Goal: Download file/media

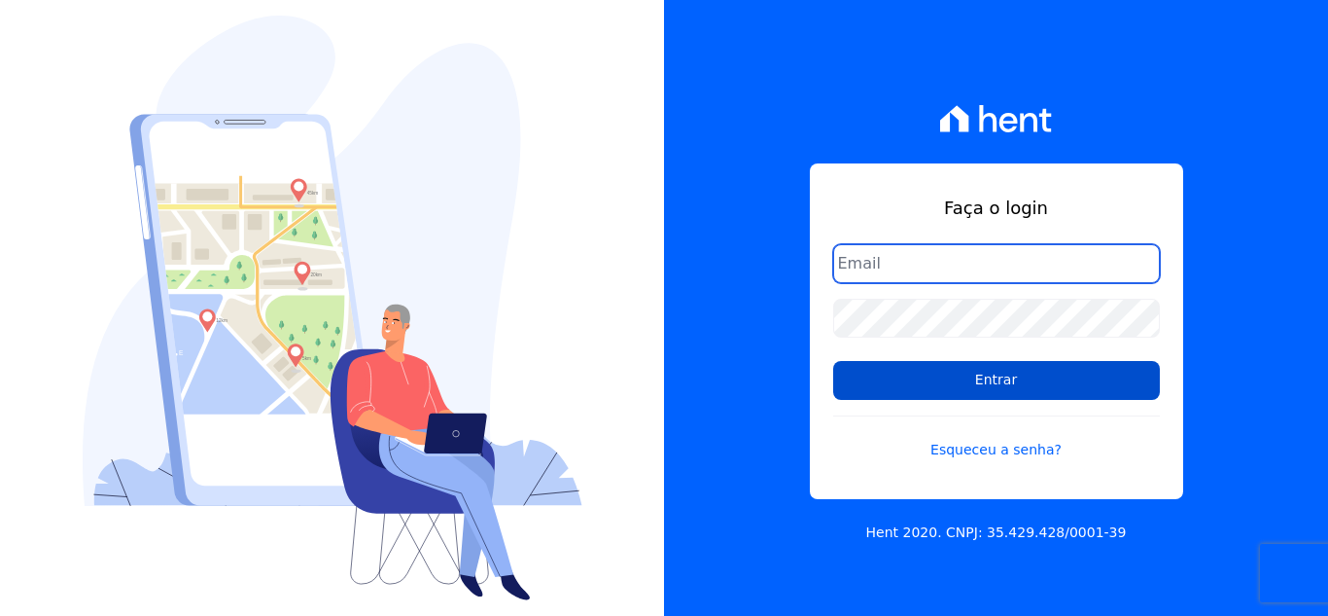
type input "cabralempreendimentoscomercial@gmail.com"
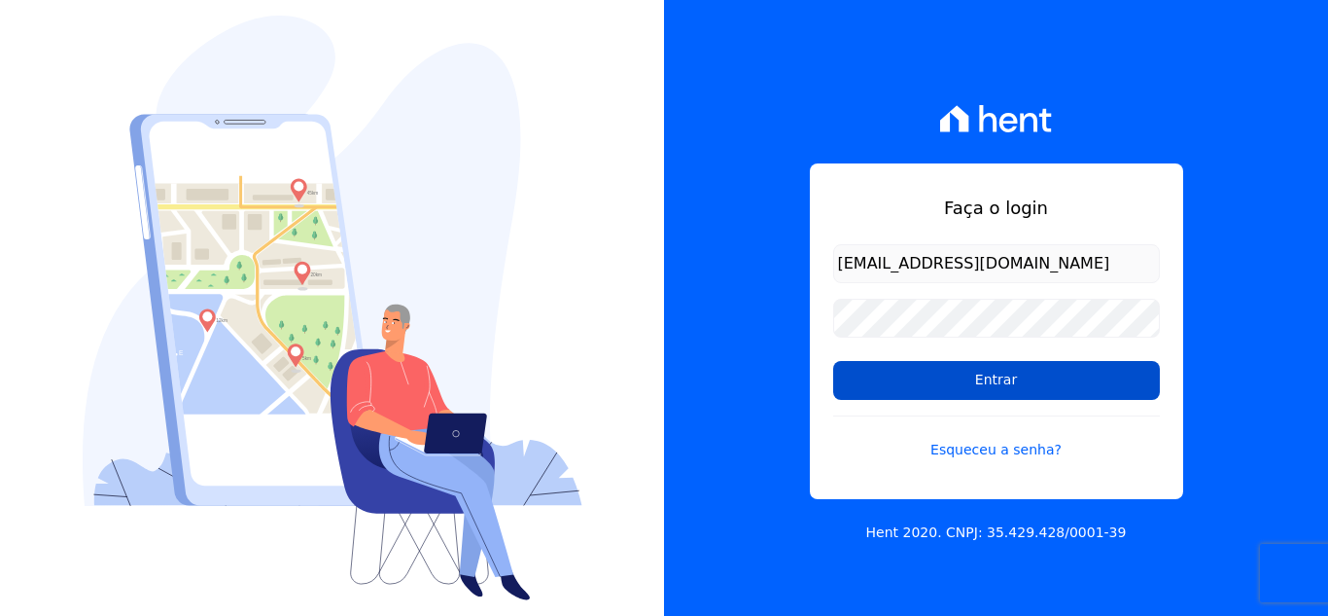
click at [969, 379] on input "Entrar" at bounding box center [996, 380] width 327 height 39
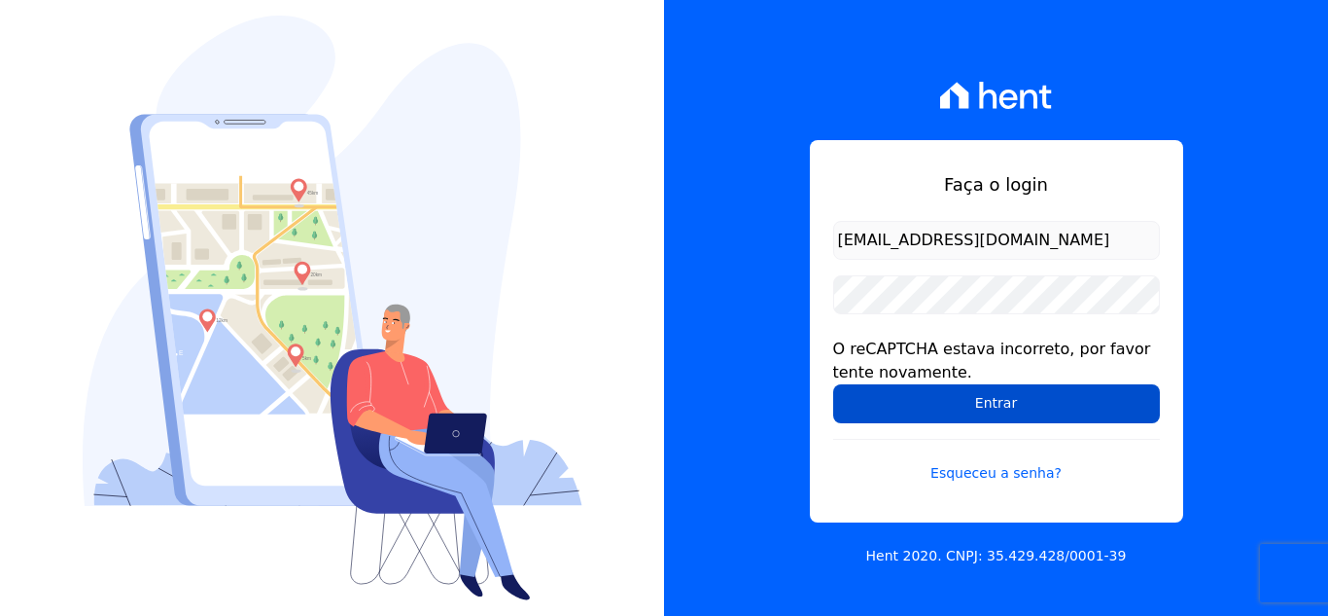
click at [983, 406] on input "Entrar" at bounding box center [996, 403] width 327 height 39
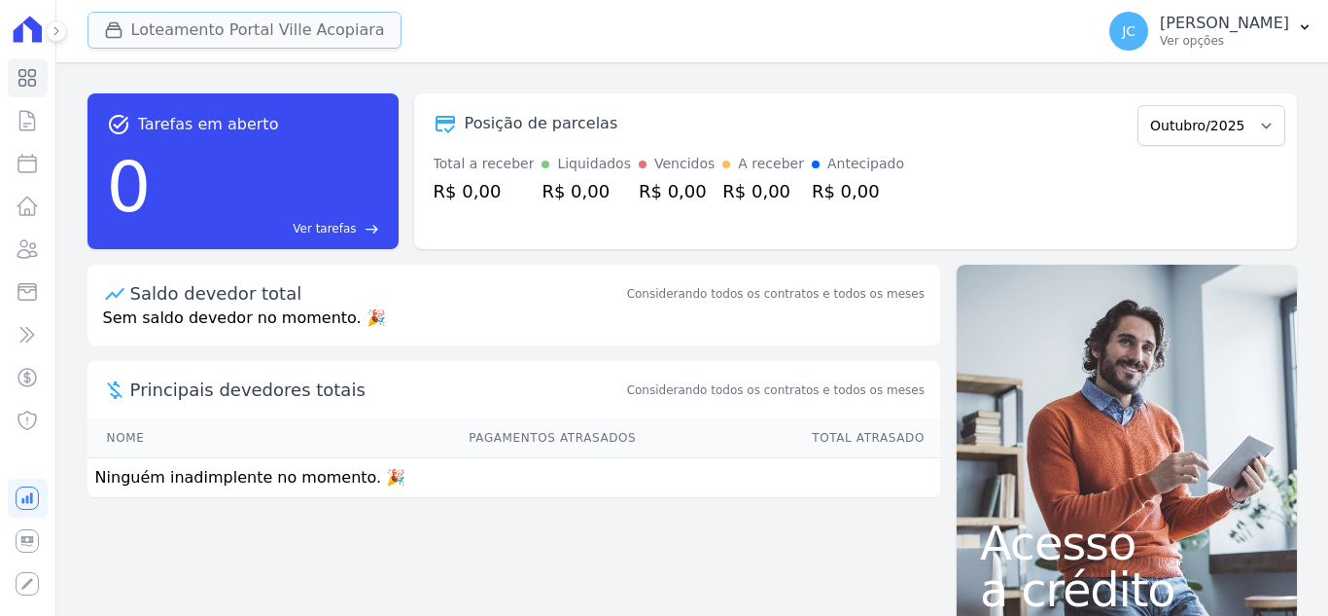
click at [339, 33] on button "Loteamento Portal Ville Acopiara" at bounding box center [245, 30] width 314 height 37
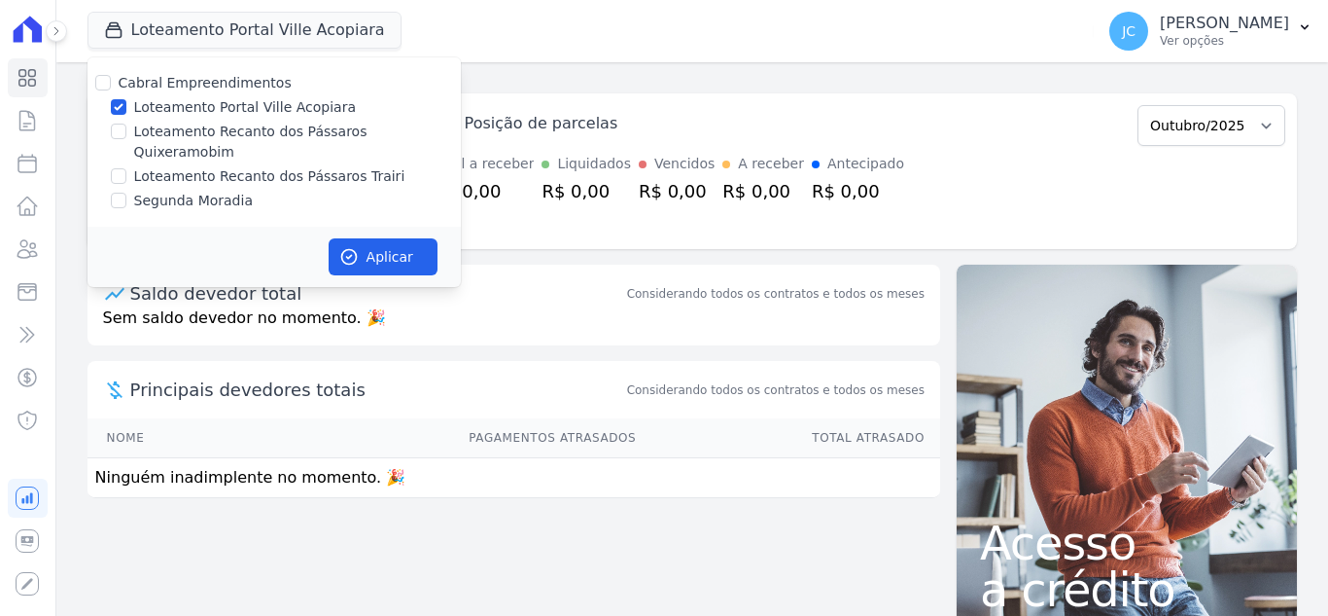
click at [204, 113] on label "Loteamento Portal Ville Acopiara" at bounding box center [245, 107] width 222 height 20
click at [126, 113] on input "Loteamento Portal Ville Acopiara" at bounding box center [119, 107] width 16 height 16
checkbox input "false"
click at [172, 136] on label "Loteamento Recanto dos Pássaros Quixeramobim" at bounding box center [297, 142] width 327 height 41
click at [126, 136] on input "Loteamento Recanto dos Pássaros Quixeramobim" at bounding box center [119, 132] width 16 height 16
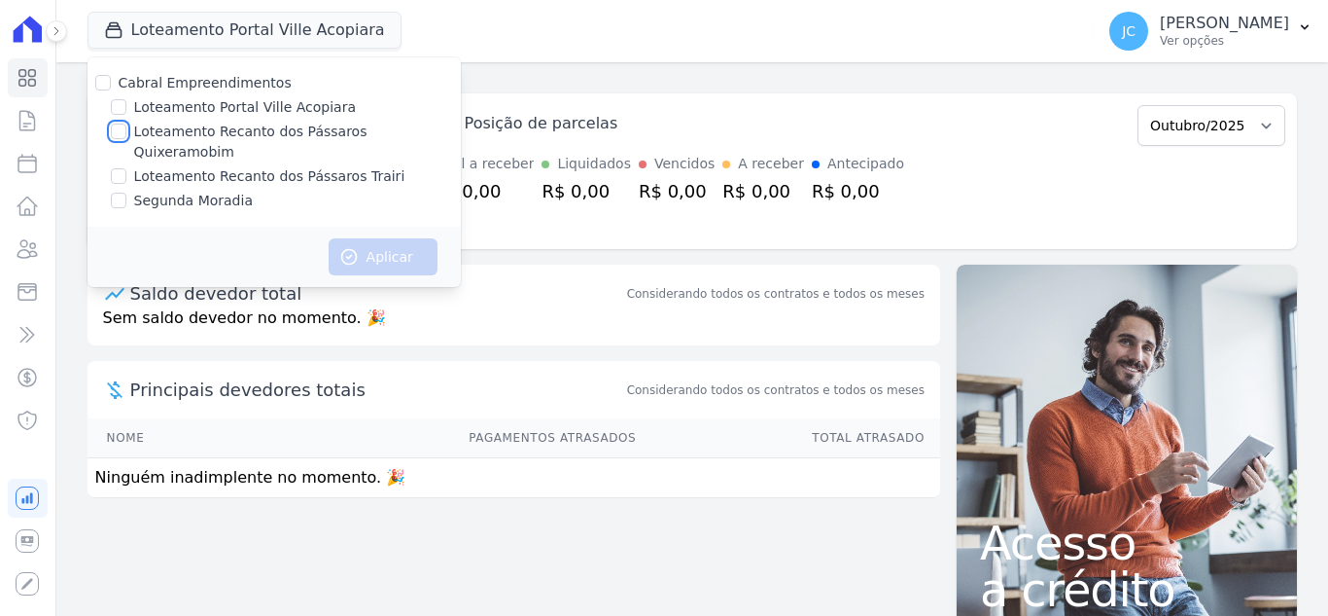
checkbox input "true"
click at [368, 238] on button "Aplicar" at bounding box center [383, 256] width 109 height 37
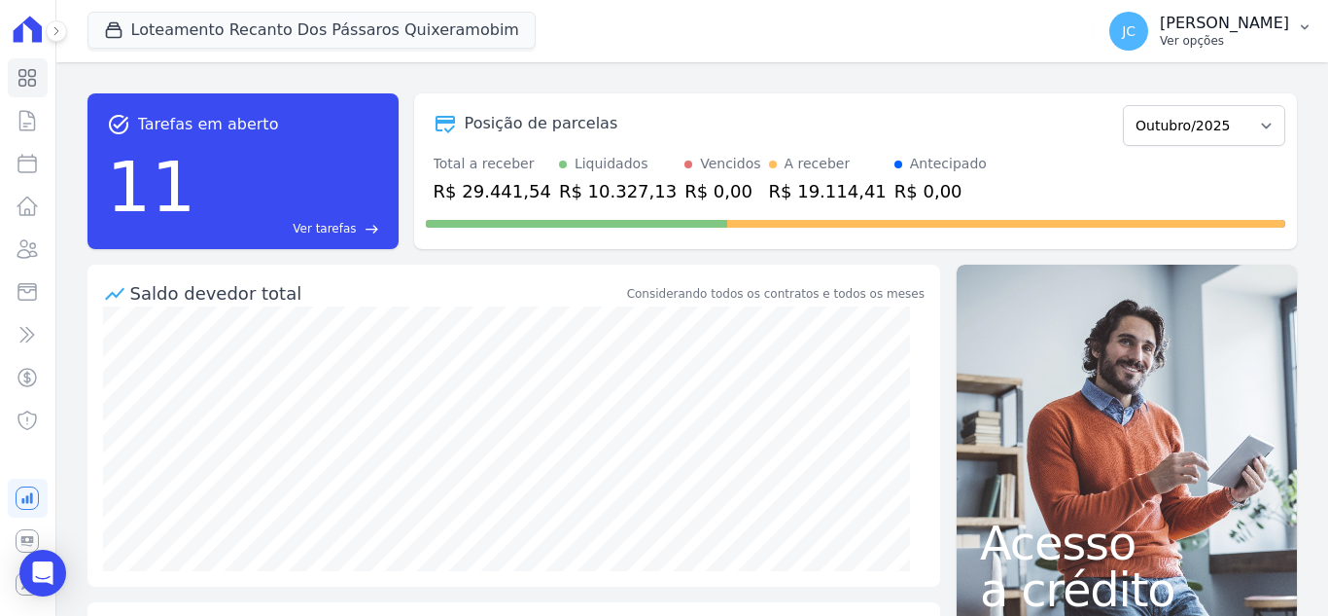
click at [1204, 19] on p "[PERSON_NAME]" at bounding box center [1224, 23] width 129 height 19
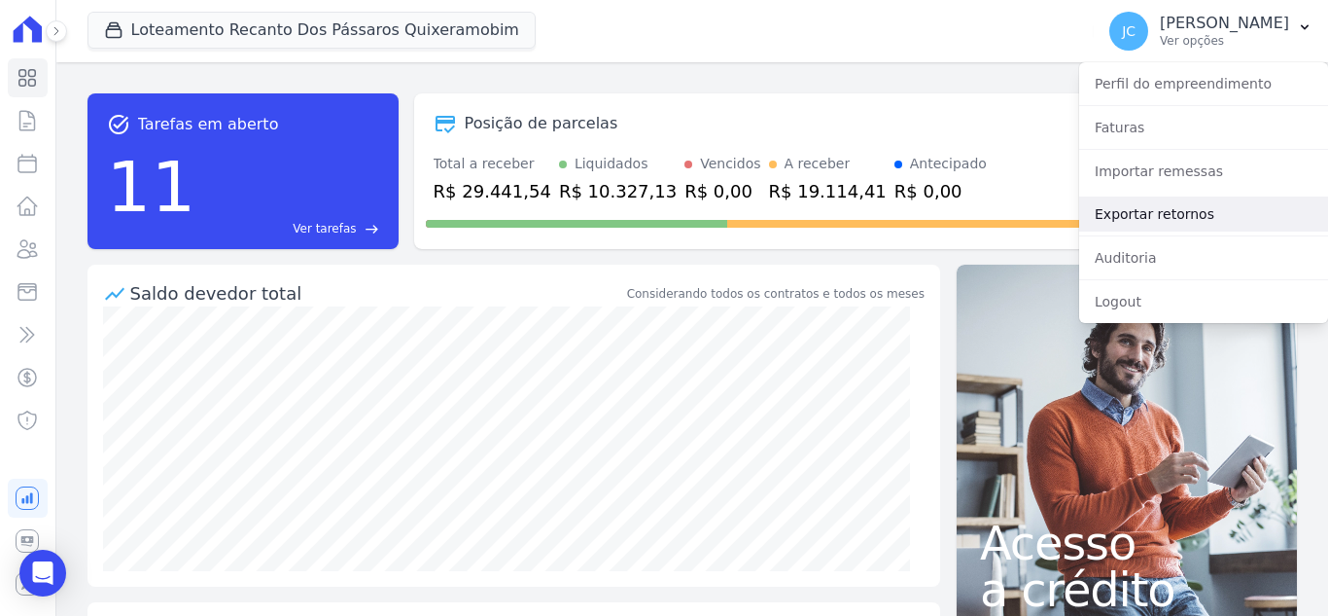
click at [1188, 204] on link "Exportar retornos" at bounding box center [1204, 213] width 249 height 35
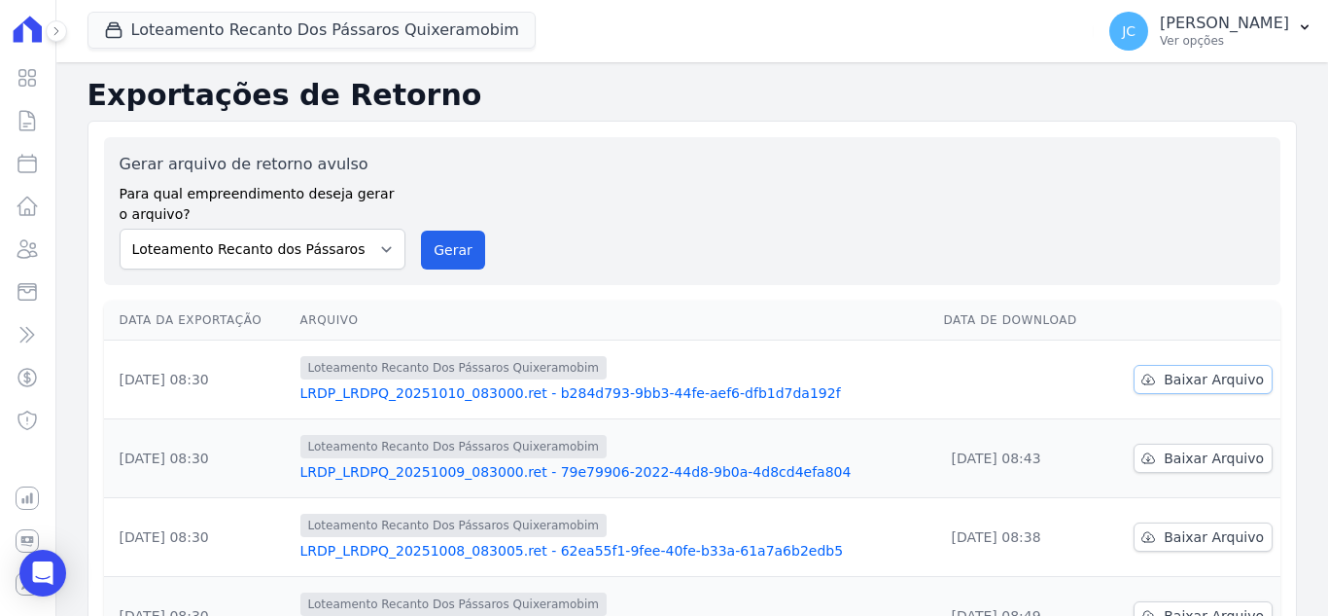
click at [1190, 374] on span "Baixar Arquivo" at bounding box center [1214, 379] width 100 height 19
click at [244, 41] on button "Loteamento Recanto Dos Pássaros Quixeramobim" at bounding box center [312, 30] width 448 height 37
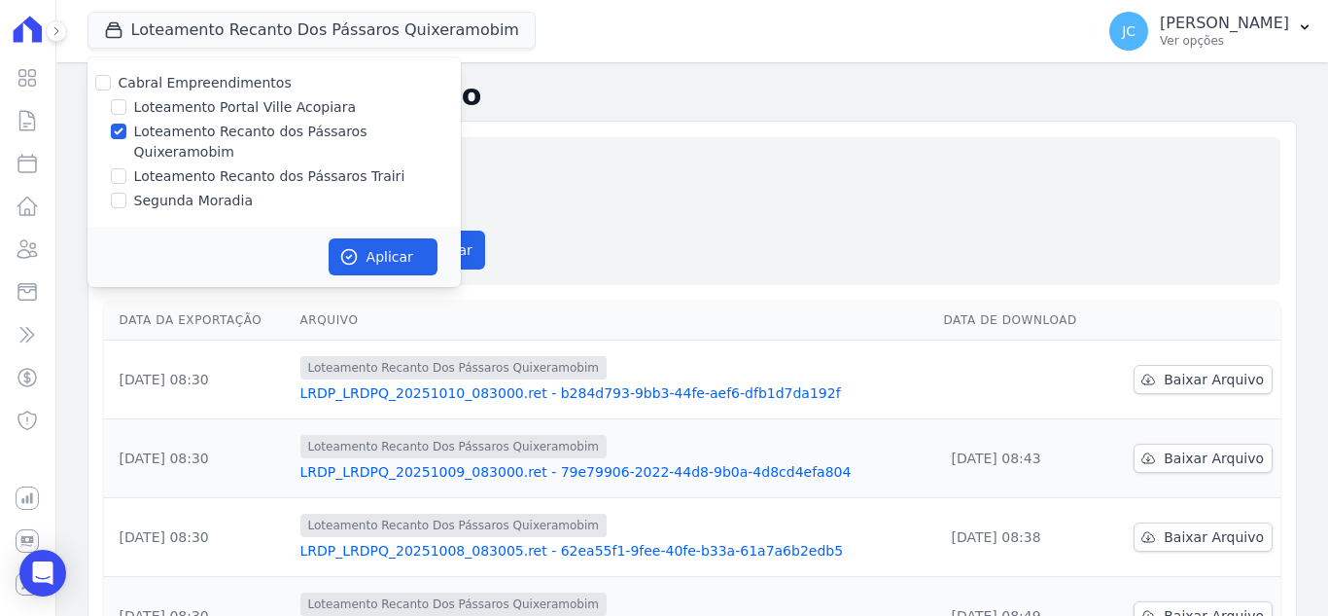
click at [209, 137] on label "Loteamento Recanto dos Pássaros Quixeramobim" at bounding box center [297, 142] width 327 height 41
click at [126, 137] on input "Loteamento Recanto dos Pássaros Quixeramobim" at bounding box center [119, 132] width 16 height 16
checkbox input "false"
click at [200, 166] on label "Loteamento Recanto dos Pássaros Trairi" at bounding box center [269, 176] width 271 height 20
click at [126, 168] on input "Loteamento Recanto dos Pássaros Trairi" at bounding box center [119, 176] width 16 height 16
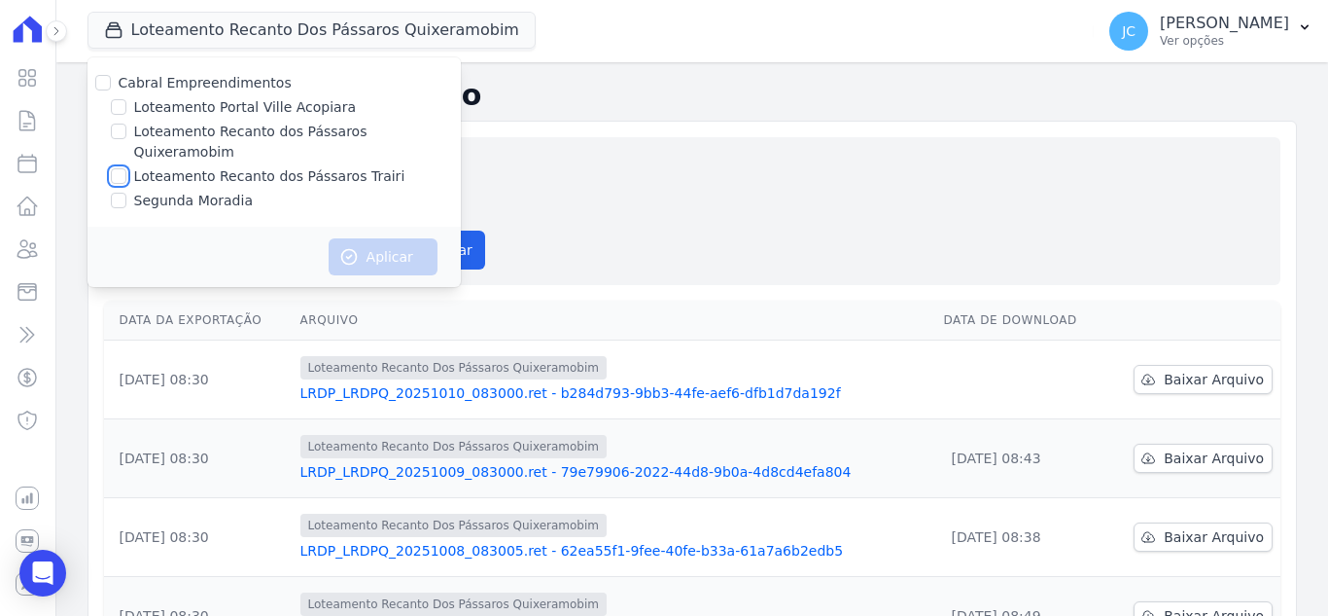
checkbox input "true"
click at [397, 245] on button "Aplicar" at bounding box center [383, 256] width 109 height 37
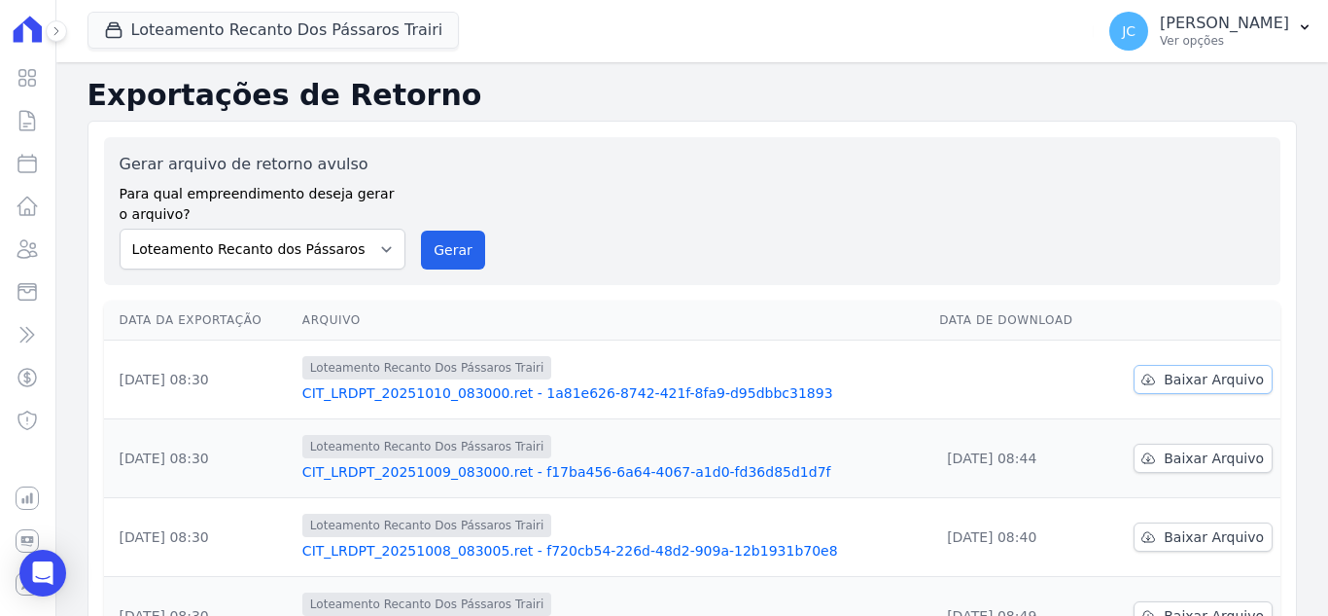
click at [1181, 384] on span "Baixar Arquivo" at bounding box center [1214, 379] width 100 height 19
